Goal: Task Accomplishment & Management: Complete application form

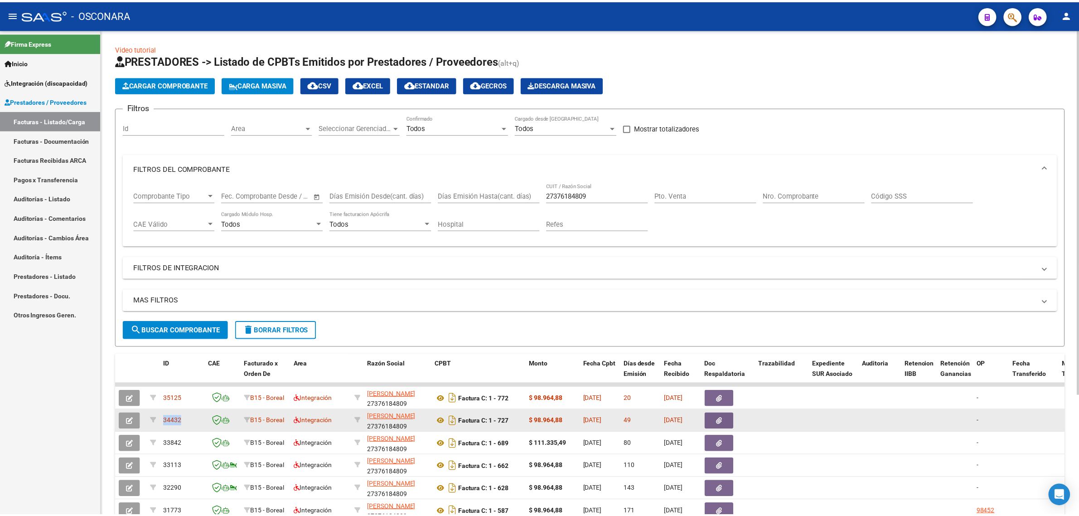
scroll to position [160, 0]
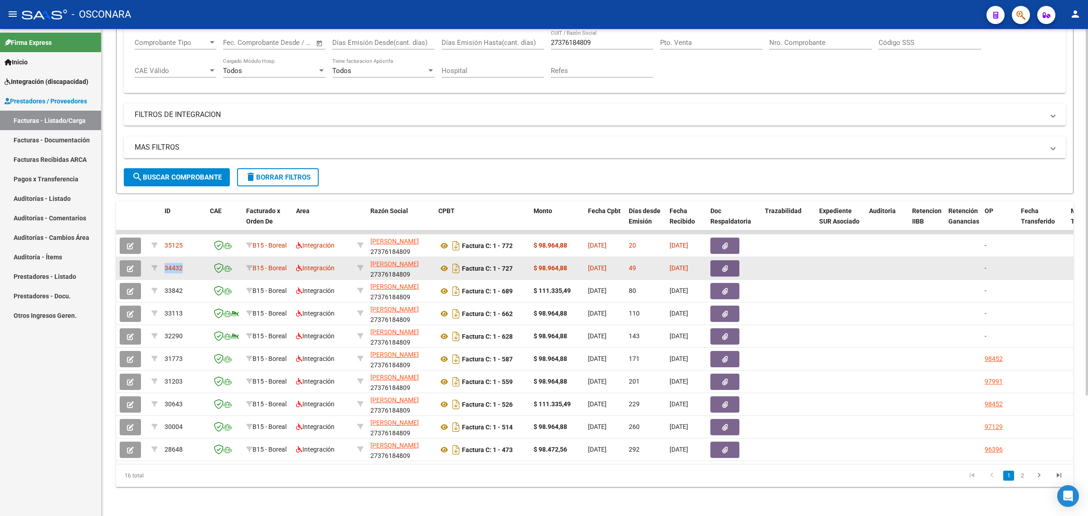
click at [175, 264] on span "34432" at bounding box center [174, 267] width 18 height 7
click at [125, 260] on button "button" at bounding box center [130, 268] width 21 height 16
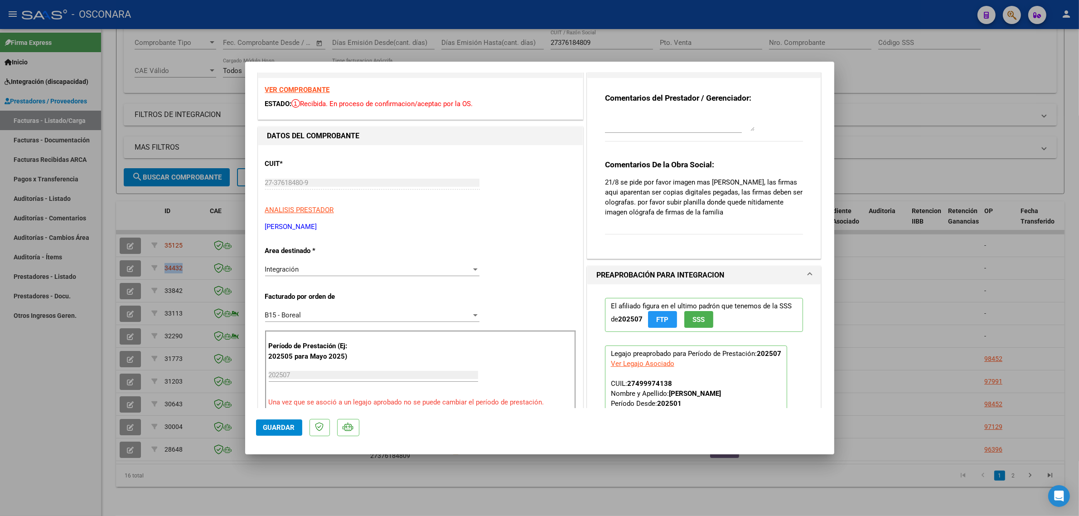
scroll to position [0, 0]
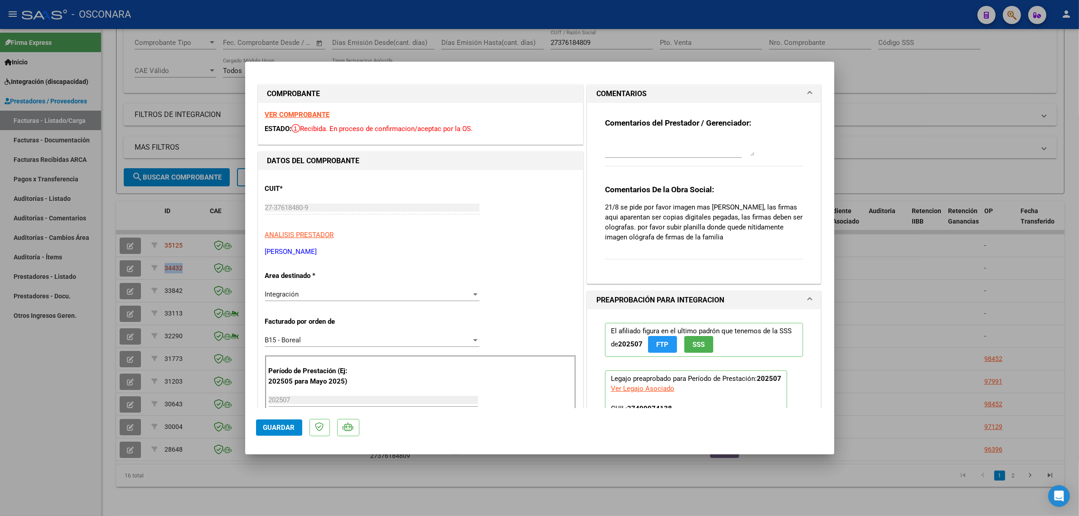
click at [644, 141] on textarea at bounding box center [680, 147] width 150 height 18
type textarea "s"
type textarea "SE ADJUNTA PLANILLA 22/09"
click at [280, 427] on span "Guardar" at bounding box center [279, 427] width 32 height 8
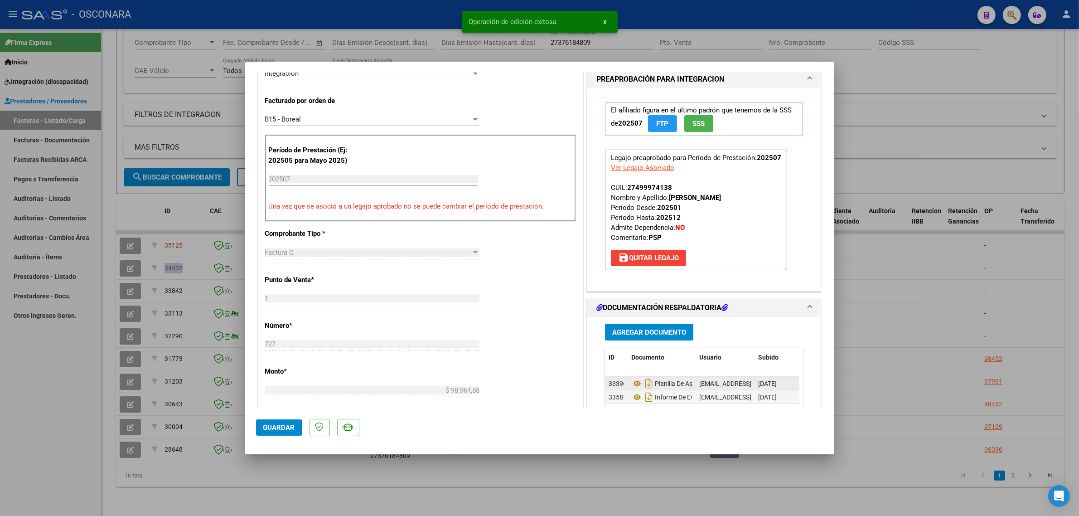
scroll to position [283, 0]
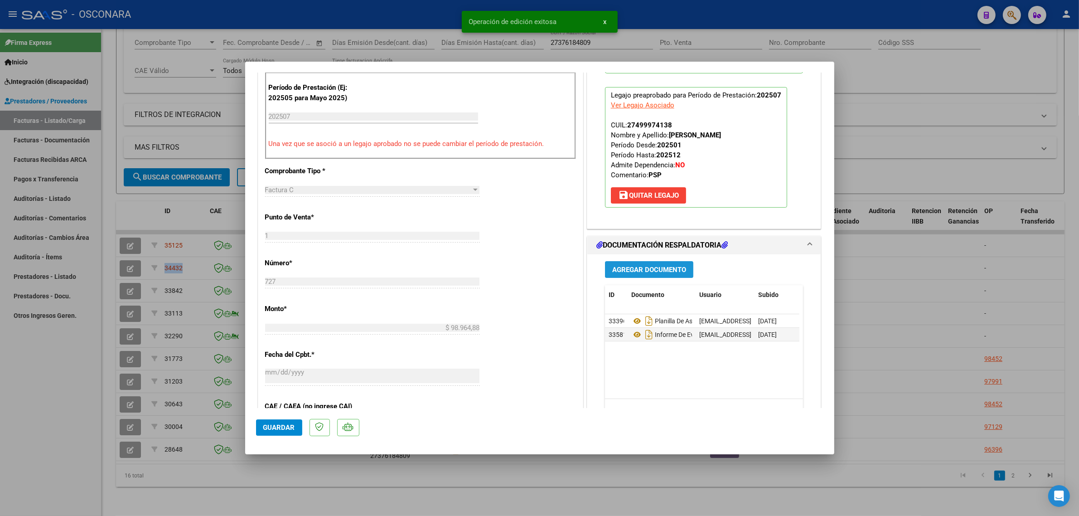
click at [635, 267] on span "Agregar Documento" at bounding box center [649, 270] width 74 height 8
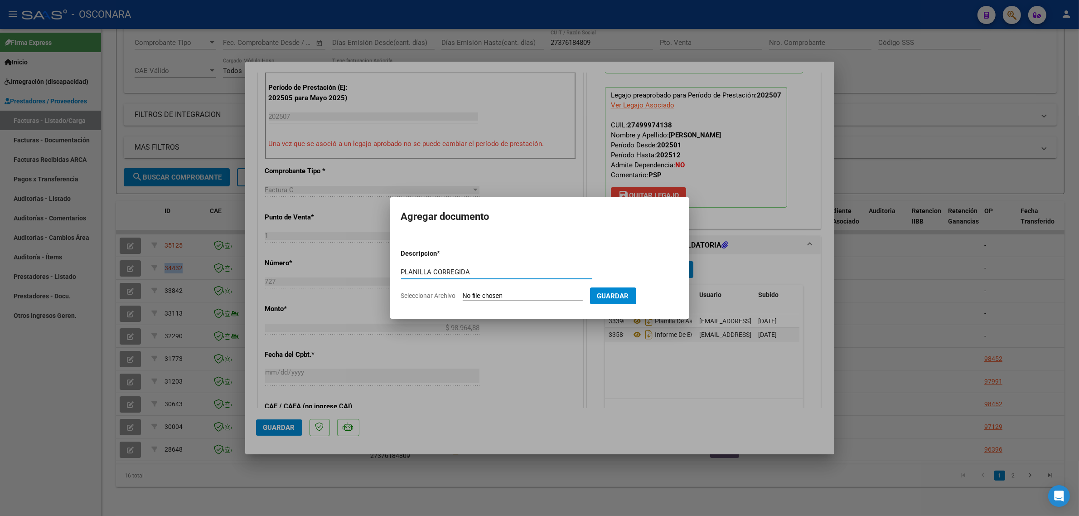
type input "PLANILLA CORREGIDA"
click at [555, 296] on input "Seleccionar Archivo" at bounding box center [523, 296] width 120 height 9
type input "C:\fakepath\Malena Gutiérrez - agosto 2025 nueva (2).pdf"
click at [676, 304] on form "Descripcion * PLANILLA CORREGIDA Escriba aquí una descripcion Seleccionar Archi…" at bounding box center [540, 275] width 288 height 66
click at [675, 299] on span "Guardar" at bounding box center [660, 296] width 32 height 8
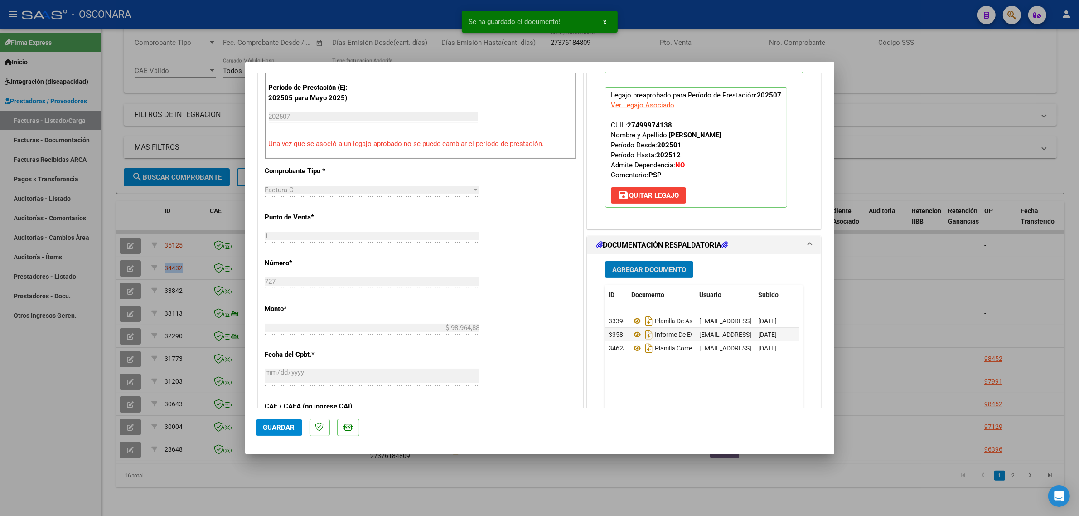
click at [285, 426] on span "Guardar" at bounding box center [279, 427] width 32 height 8
click at [285, 424] on span "Guardar" at bounding box center [279, 427] width 32 height 8
click at [148, 224] on div at bounding box center [539, 258] width 1079 height 516
type input "$ 0,00"
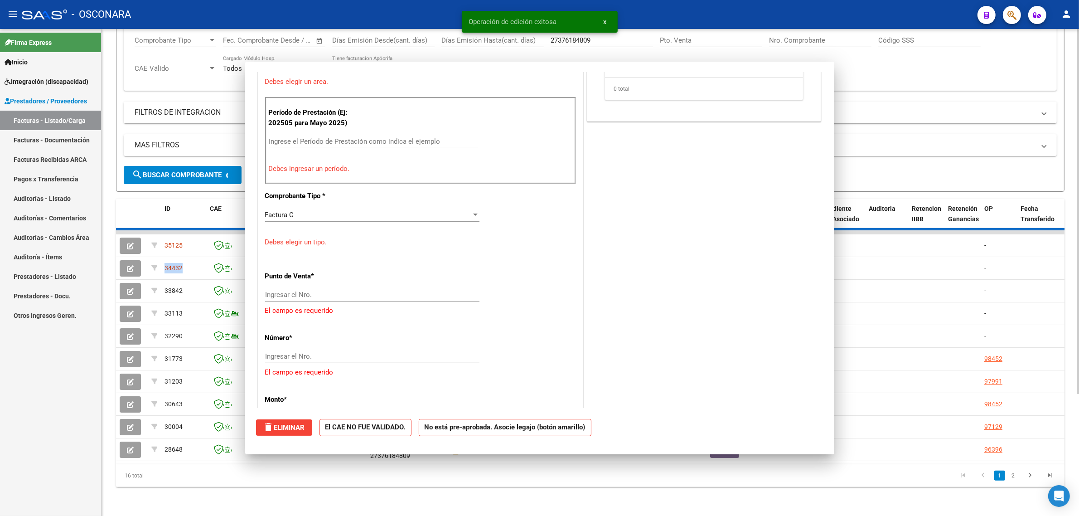
scroll to position [308, 0]
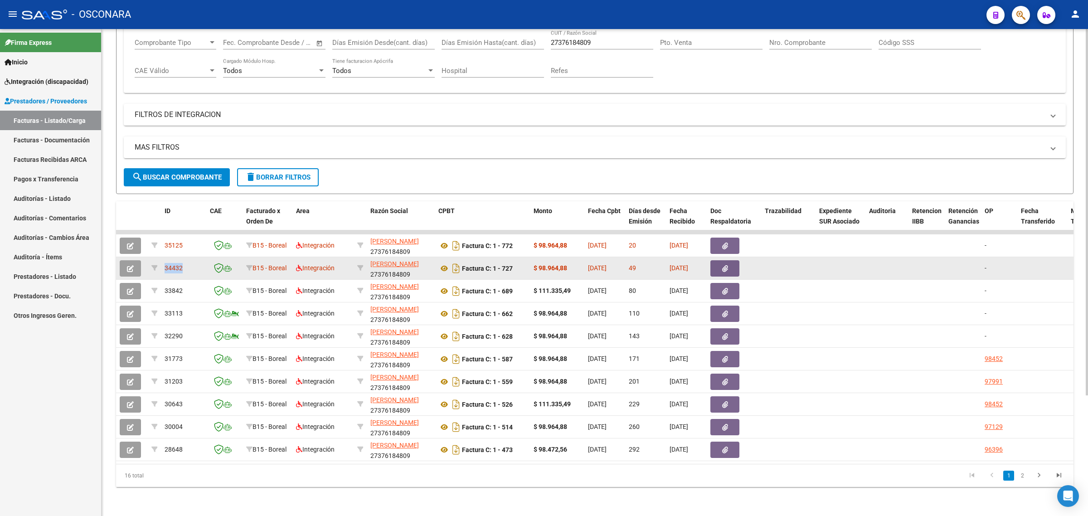
click at [171, 264] on span "34432" at bounding box center [174, 267] width 18 height 7
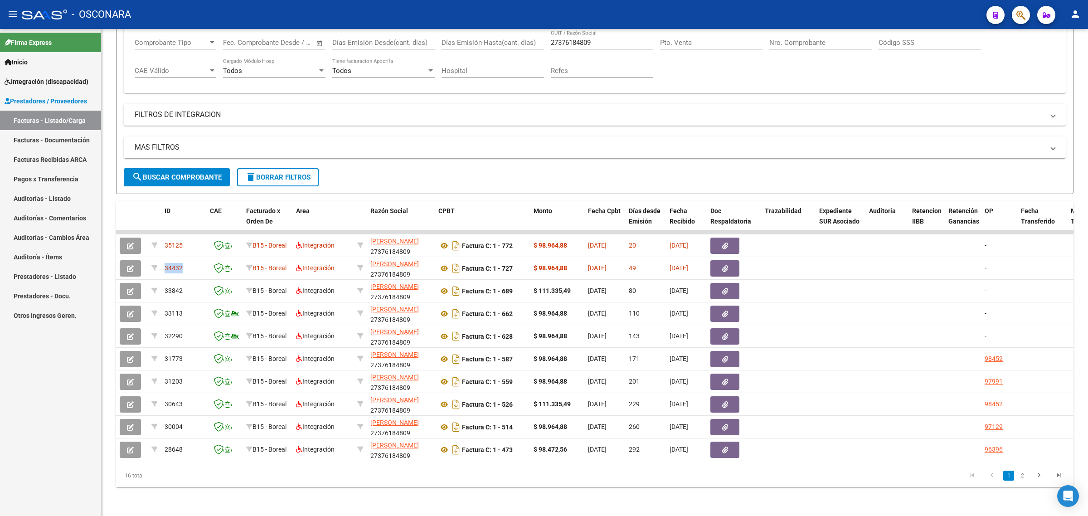
copy span "34432"
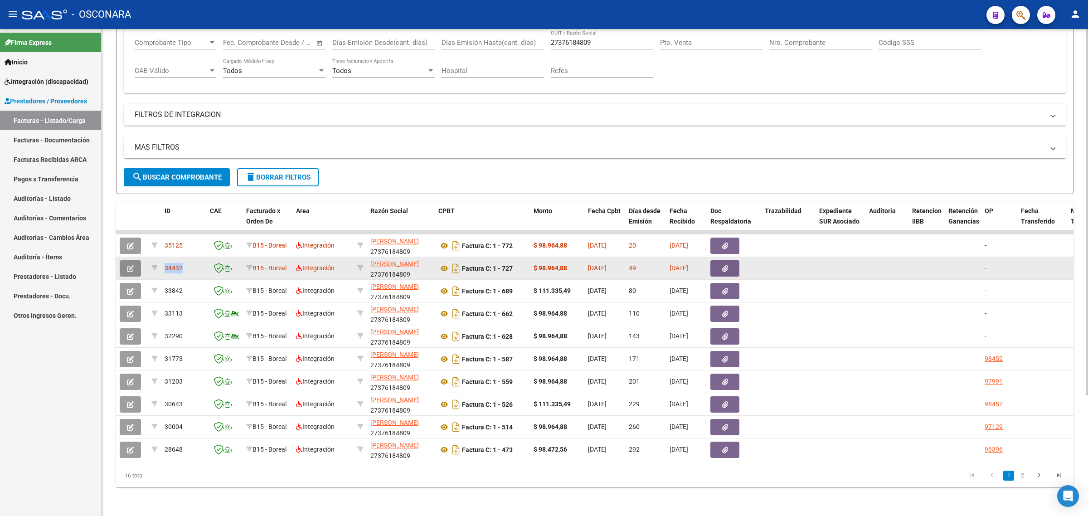
click at [123, 260] on button "button" at bounding box center [130, 268] width 21 height 16
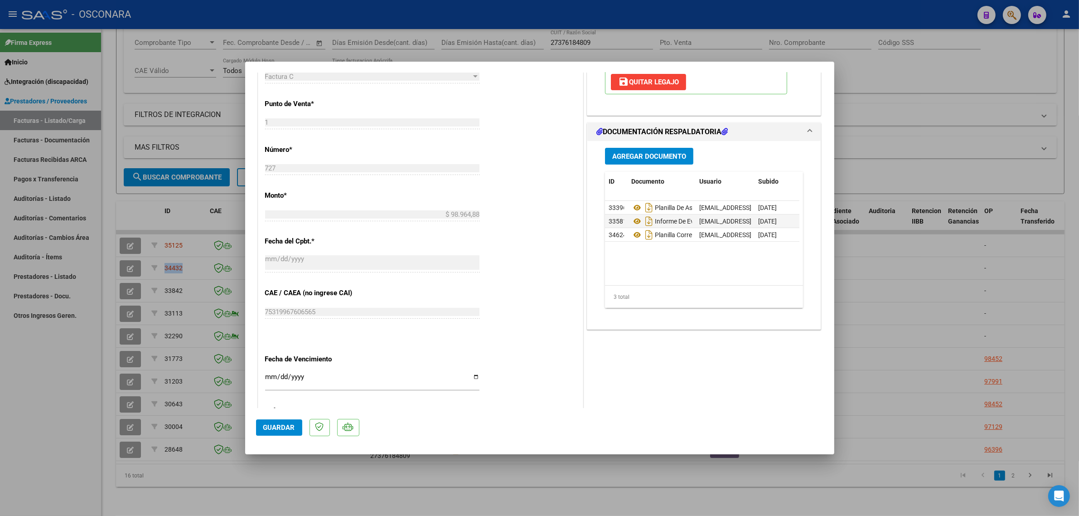
scroll to position [0, 46]
click at [758, 237] on icon at bounding box center [761, 234] width 7 height 9
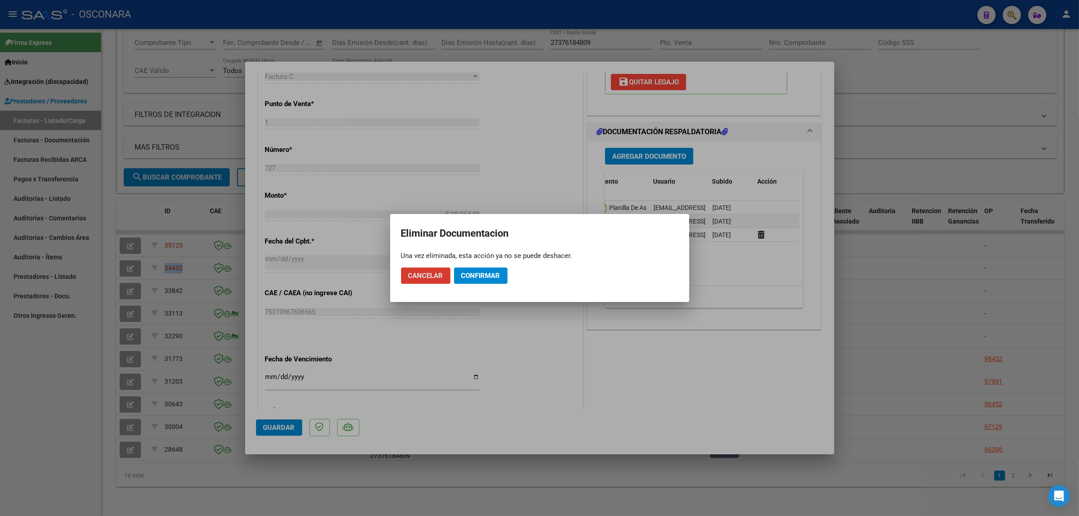
click at [480, 276] on span "Confirmar" at bounding box center [480, 275] width 39 height 8
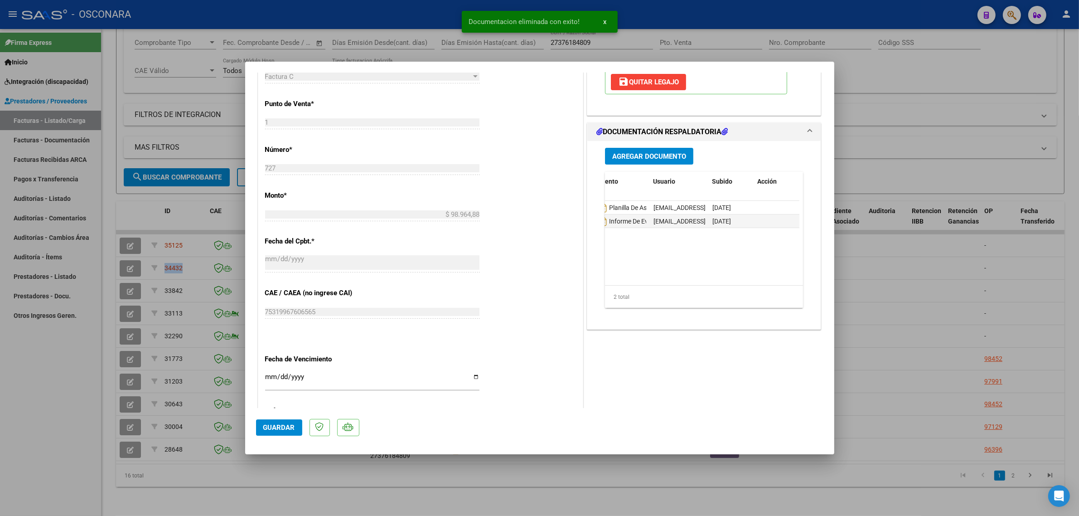
click at [628, 146] on div "Agregar Documento ID Documento Usuario Subido Acción 33396 Planilla De Asistenc…" at bounding box center [704, 231] width 212 height 181
click at [633, 155] on span "Agregar Documento" at bounding box center [649, 156] width 74 height 8
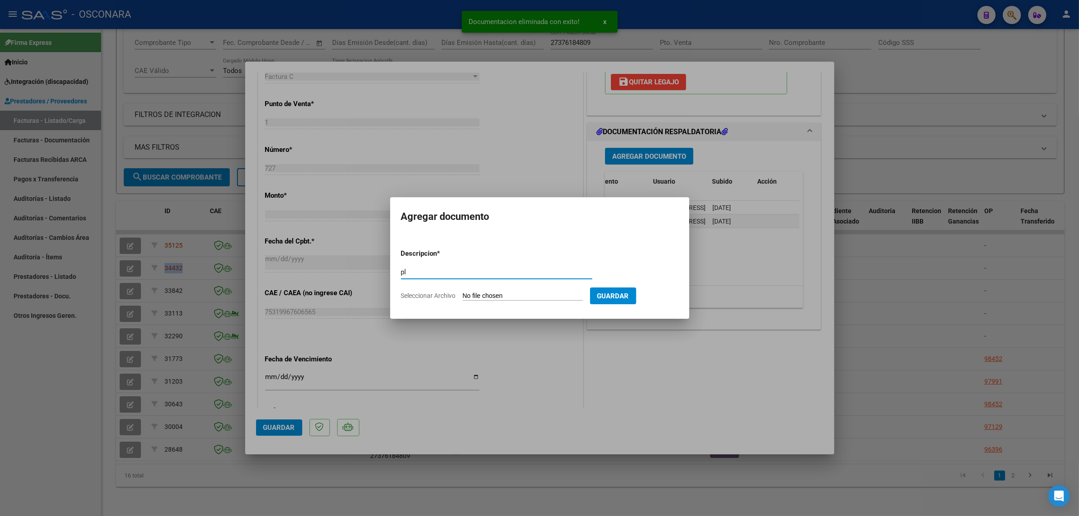
type input "p"
type input "PLANILLA CORRECTA"
click at [506, 291] on form "Descripcion * PLANILLA CORRECTA Escriba aquí una descripcion Seleccionar Archiv…" at bounding box center [539, 275] width 277 height 66
click at [493, 297] on input "Seleccionar Archivo" at bounding box center [523, 296] width 120 height 9
type input "C:\fakepath\Malena Julio 2025 (1)_compressed.pdf"
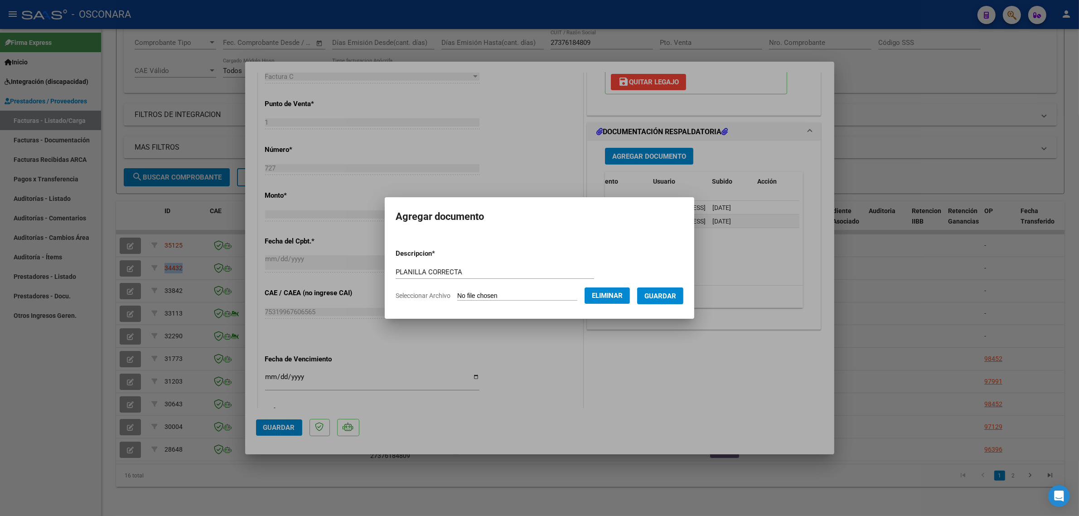
click at [668, 303] on button "Guardar" at bounding box center [660, 295] width 46 height 17
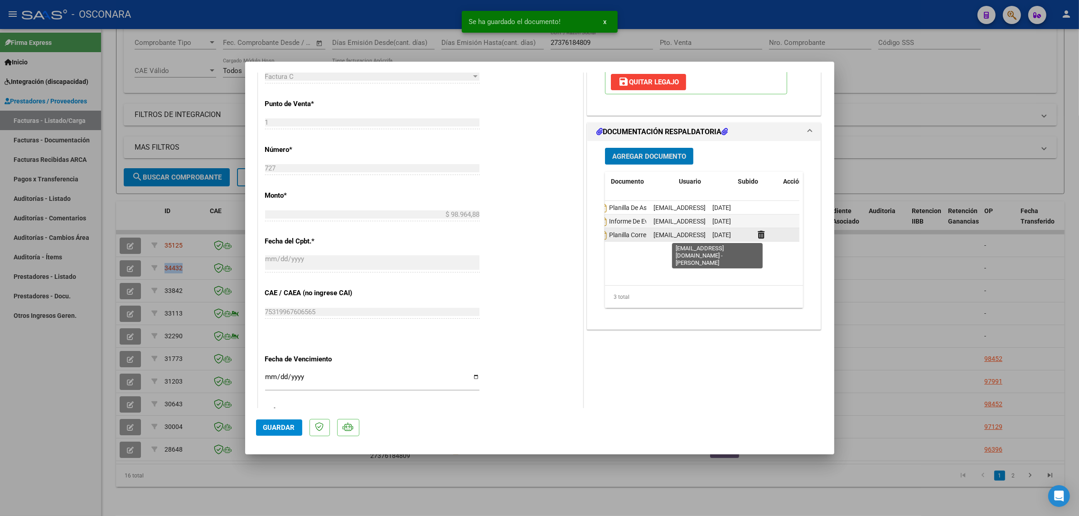
scroll to position [0, 0]
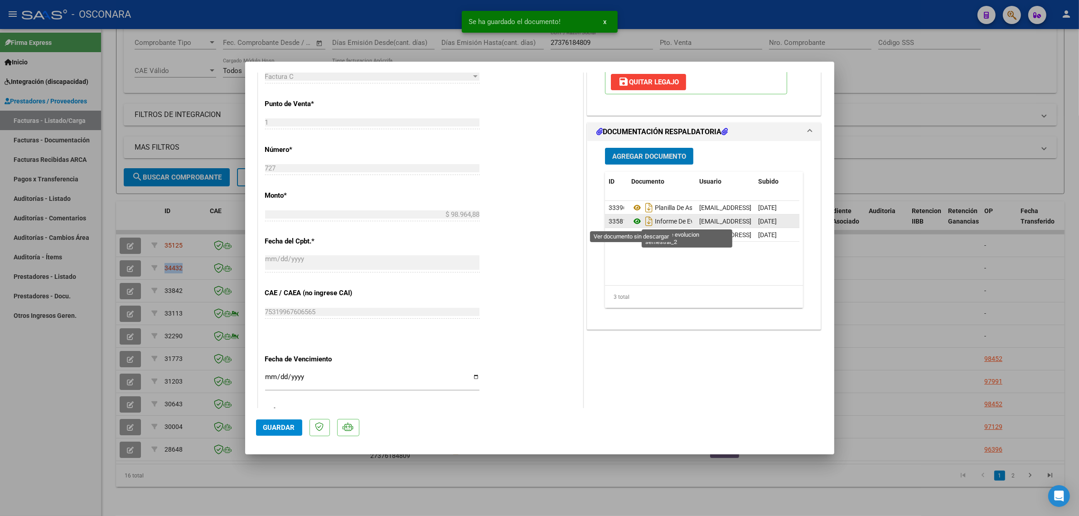
click at [635, 222] on icon at bounding box center [637, 221] width 12 height 11
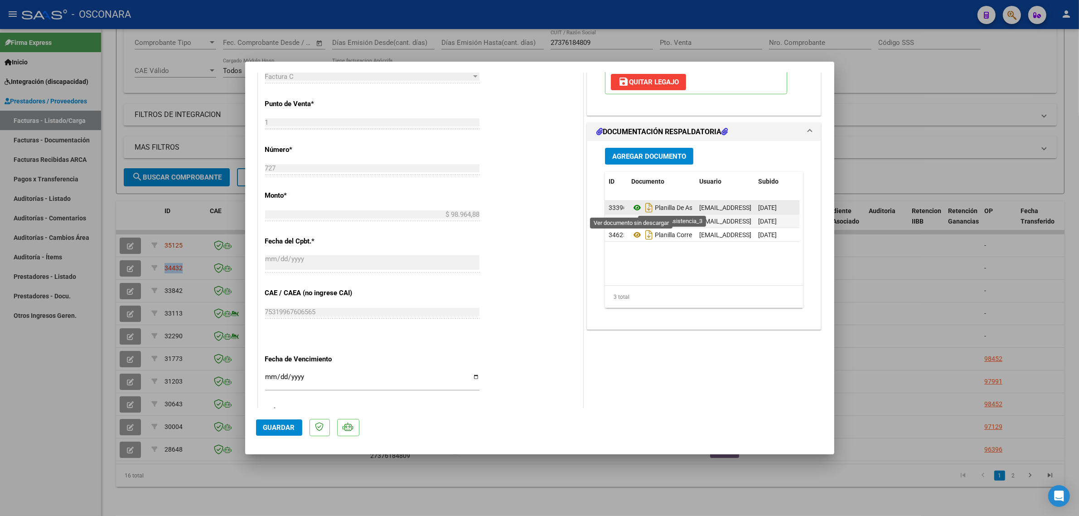
click at [633, 208] on icon at bounding box center [637, 207] width 12 height 11
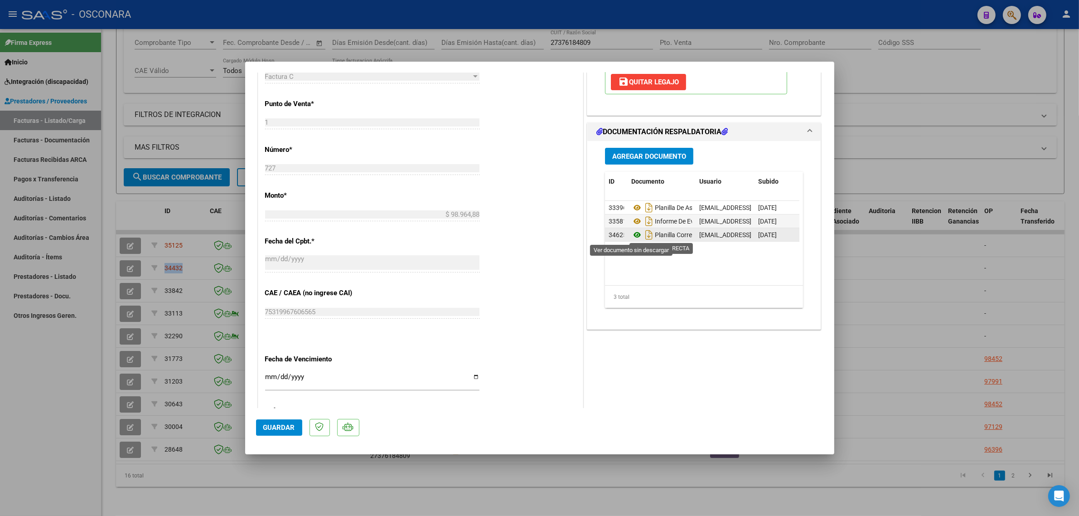
click at [631, 236] on icon at bounding box center [637, 234] width 12 height 11
click at [284, 429] on span "Guardar" at bounding box center [279, 427] width 32 height 8
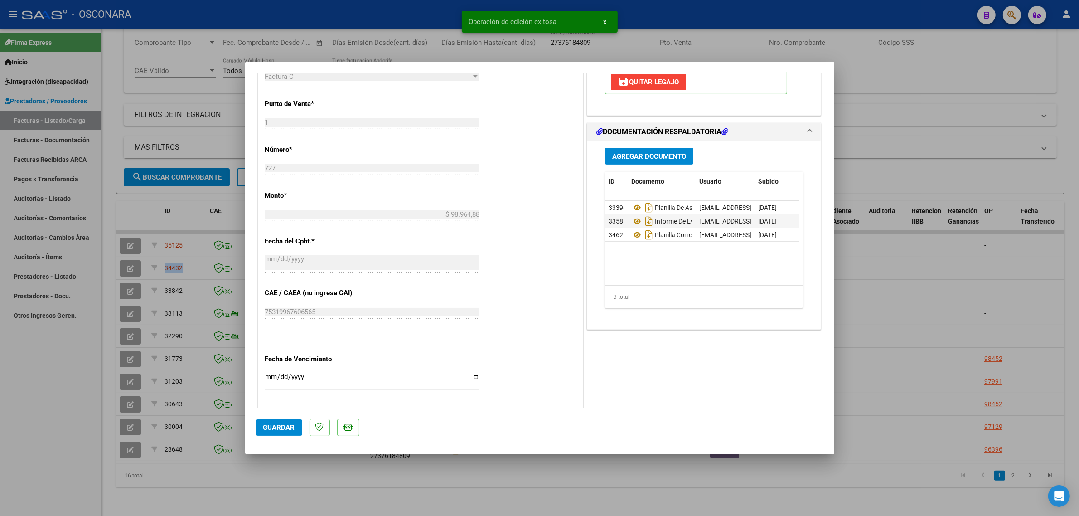
click at [180, 202] on div at bounding box center [539, 258] width 1079 height 516
type input "$ 0,00"
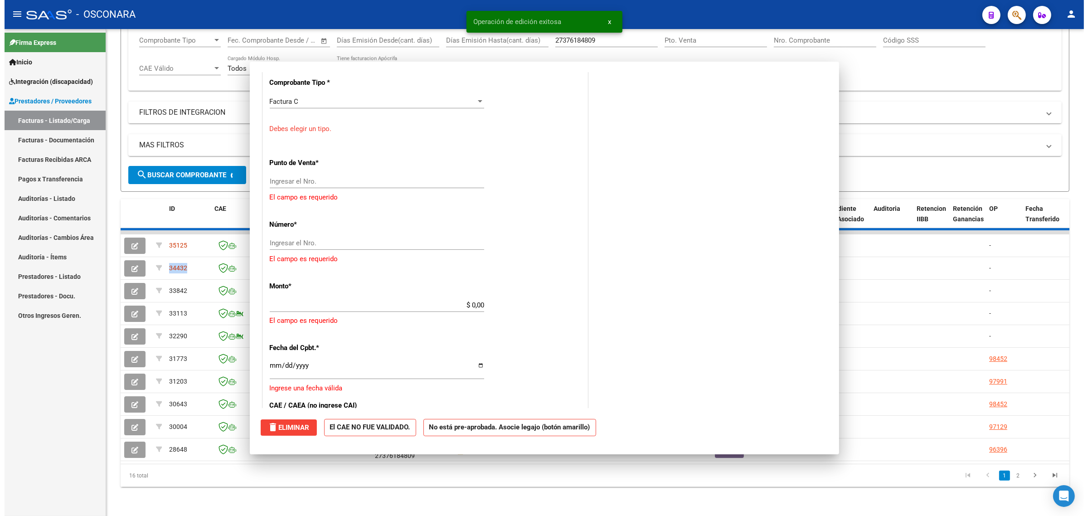
scroll to position [421, 0]
